Goal: Information Seeking & Learning: Learn about a topic

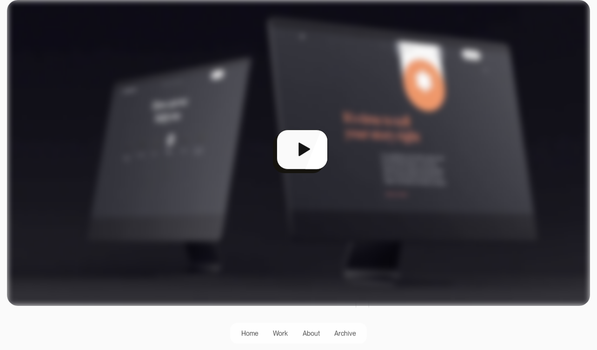
scroll to position [266, 0]
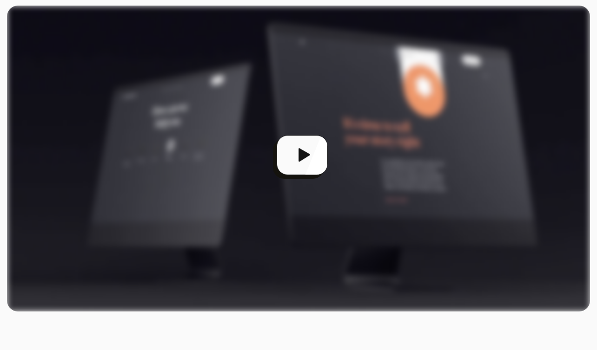
click at [303, 153] on div "open lightbox" at bounding box center [298, 159] width 583 height 306
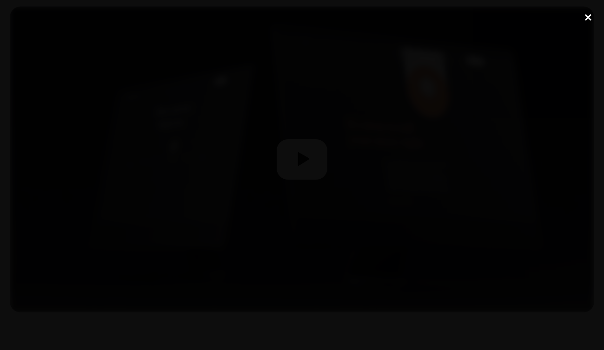
click at [583, 19] on div "close lightbox" at bounding box center [588, 17] width 32 height 20
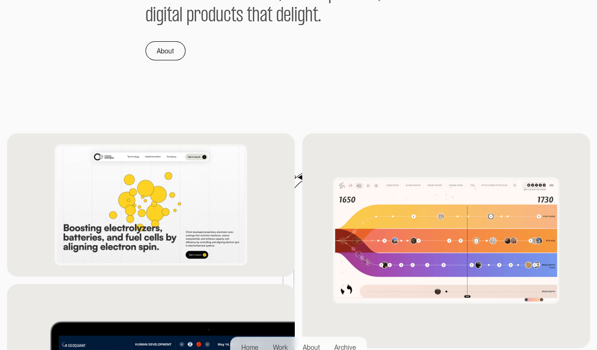
scroll to position [710, 0]
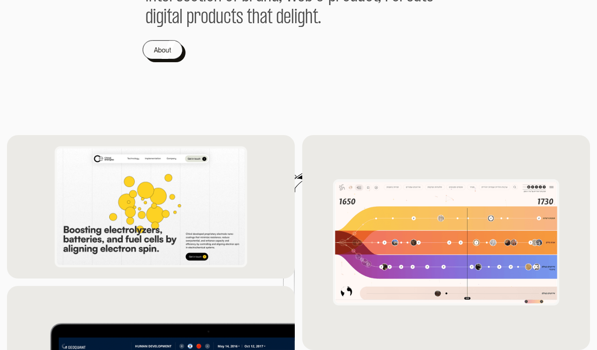
click at [169, 53] on div "About" at bounding box center [162, 50] width 17 height 11
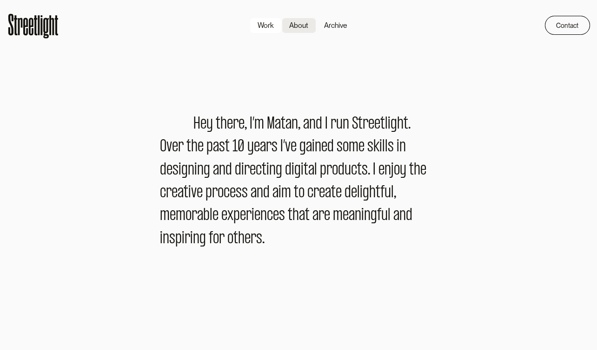
click at [274, 23] on div "Work" at bounding box center [265, 25] width 16 height 11
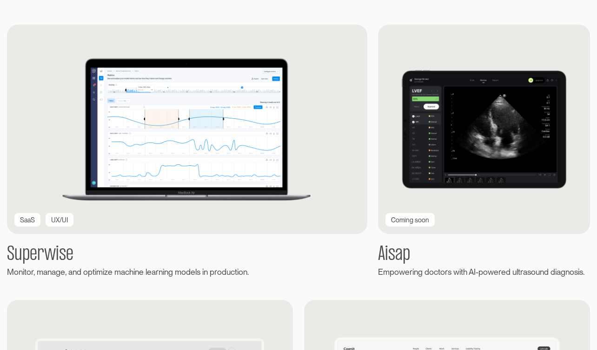
scroll to position [185, 0]
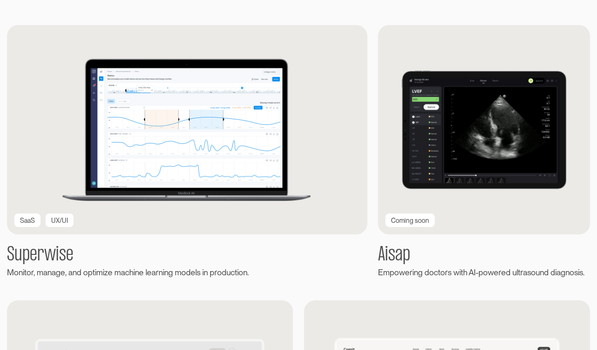
click at [469, 120] on img at bounding box center [484, 130] width 212 height 210
click at [413, 221] on div "Coming soon" at bounding box center [410, 221] width 38 height 10
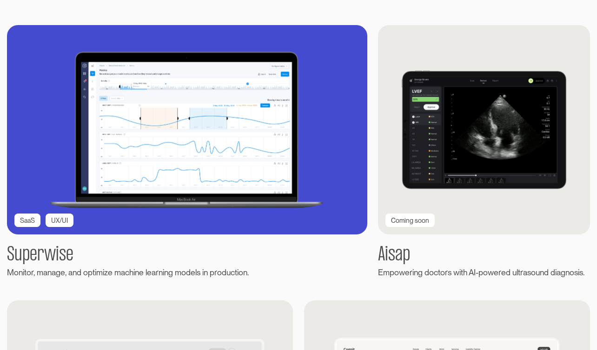
click at [214, 142] on img at bounding box center [187, 129] width 396 height 231
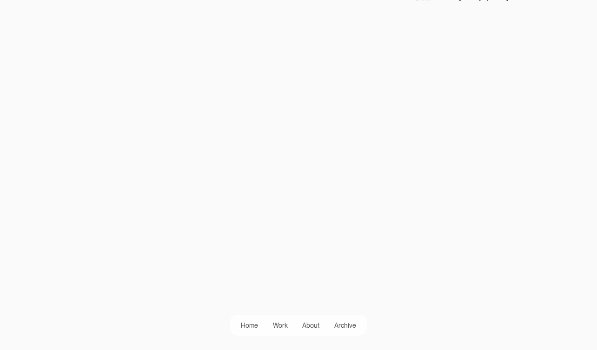
scroll to position [254, 0]
drag, startPoint x: 211, startPoint y: 35, endPoint x: 207, endPoint y: 38, distance: 5.0
click at [146, 37] on video at bounding box center [76, 63] width 139 height 70
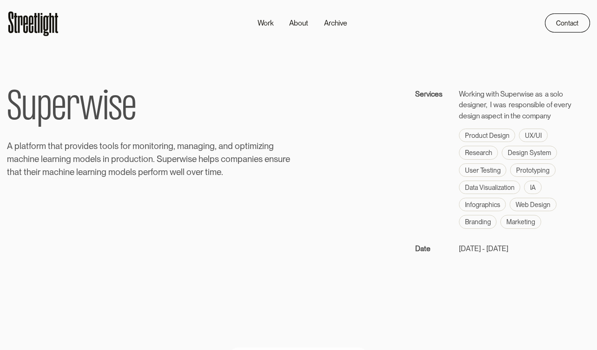
scroll to position [0, 0]
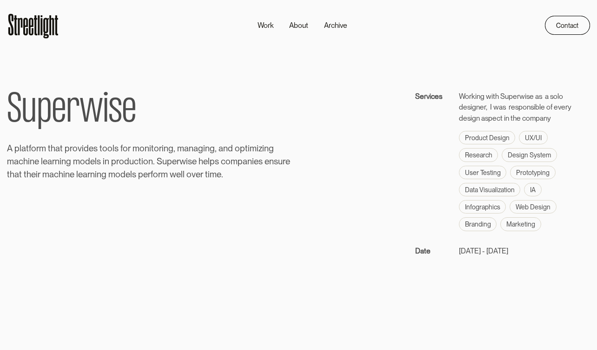
click at [267, 206] on div "S u p e r w i s e A p l a t f o r m t h a t p r o v i d e s t o o l s f o r m o…" at bounding box center [298, 174] width 583 height 166
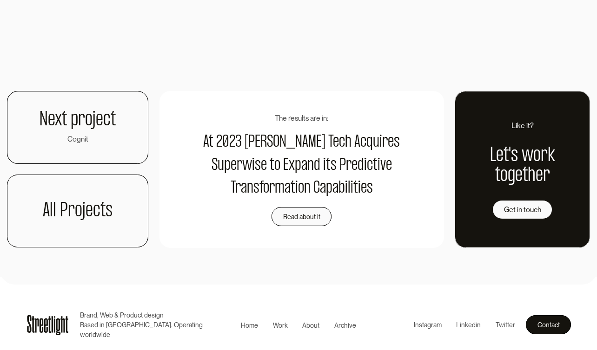
scroll to position [2231, 0]
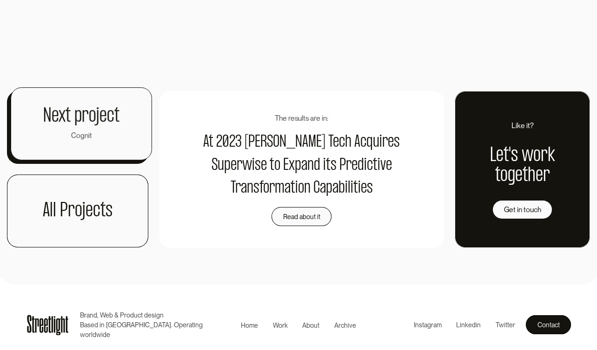
click at [73, 116] on h1 "Next project" at bounding box center [81, 116] width 76 height 20
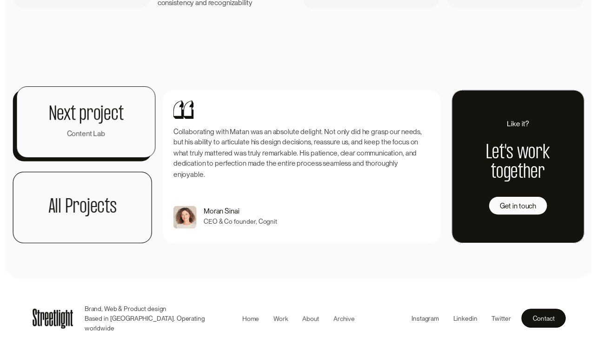
scroll to position [2131, 0]
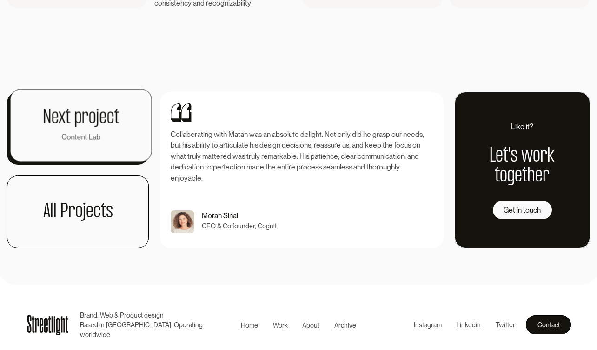
click at [93, 128] on h1 "Next project" at bounding box center [81, 118] width 76 height 20
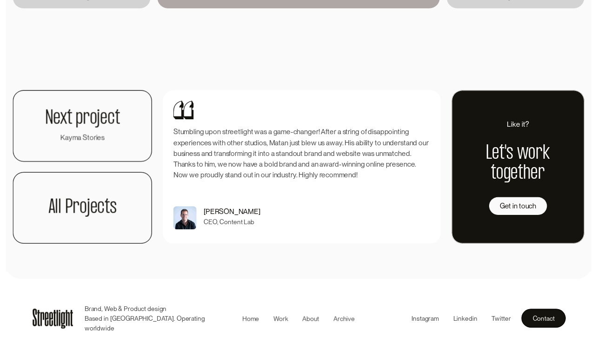
scroll to position [2528, 0]
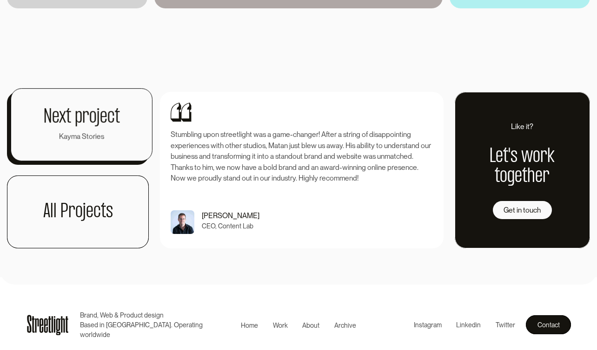
click at [96, 127] on h1 "Next project" at bounding box center [81, 117] width 76 height 20
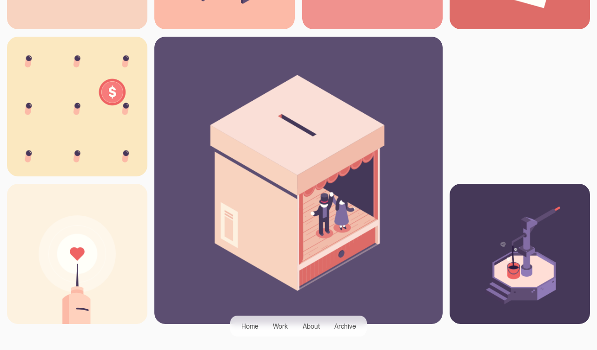
scroll to position [1032, 0]
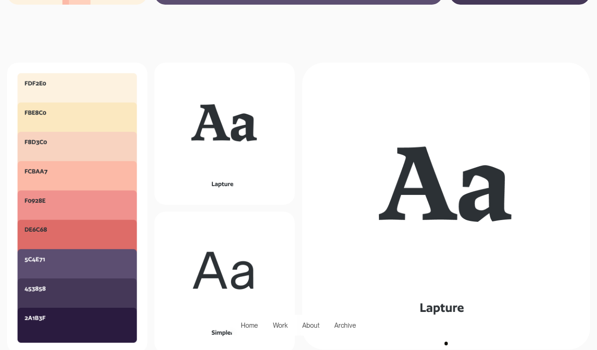
scroll to position [1449, 0]
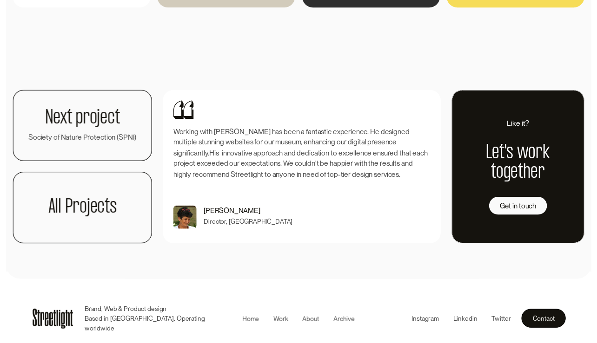
scroll to position [1615, 0]
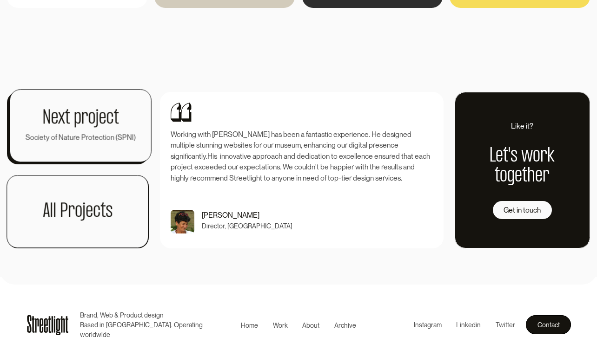
click at [74, 123] on h1 "Next project" at bounding box center [80, 118] width 76 height 20
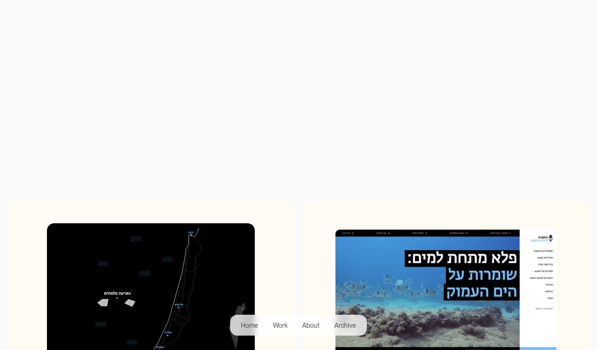
scroll to position [262, 0]
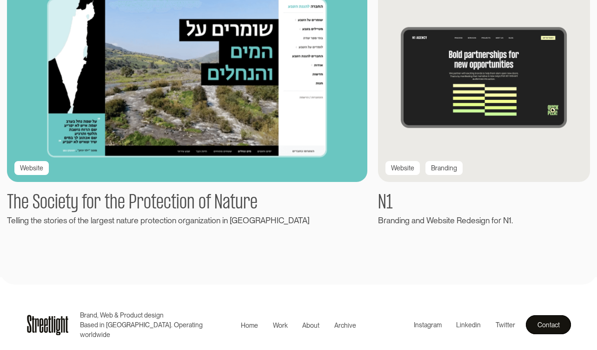
scroll to position [1618, 0]
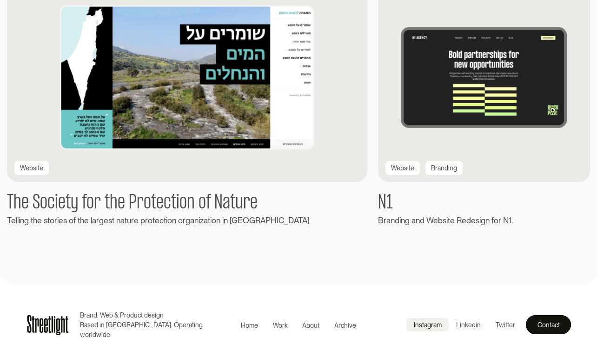
click at [430, 330] on div "Instagram" at bounding box center [428, 325] width 28 height 10
